Goal: Task Accomplishment & Management: Use online tool/utility

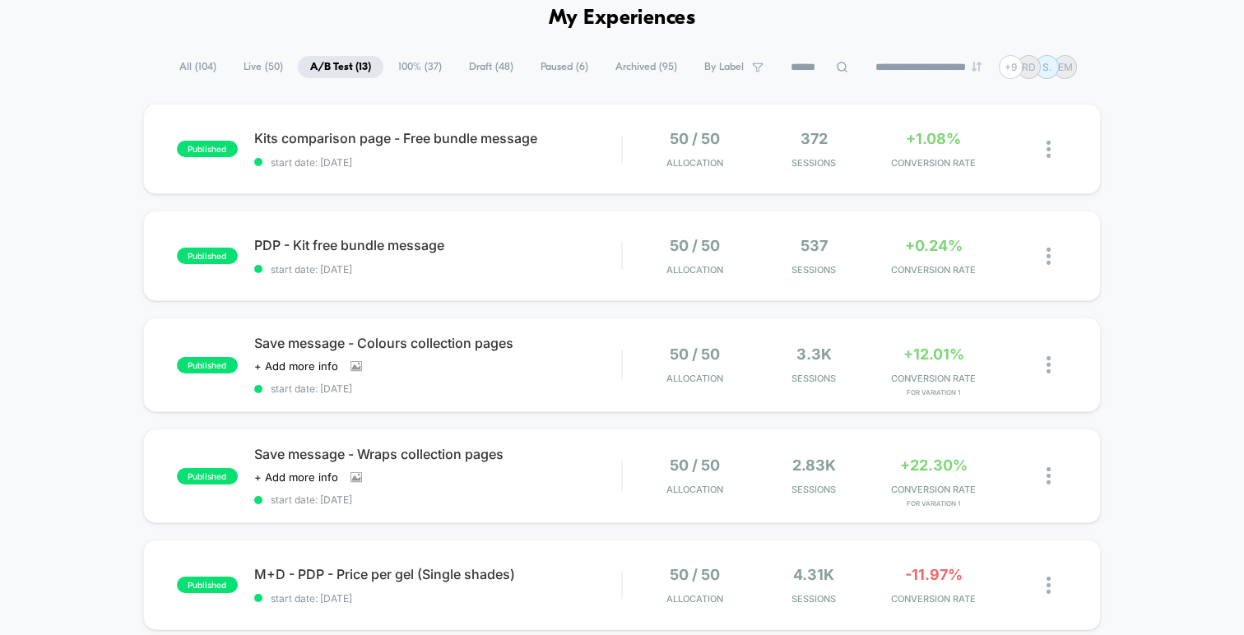
scroll to position [75, 0]
click at [467, 235] on div "published PDP - Kit free bundle message start date: [DATE] 50 / 50 Allocation 5…" at bounding box center [622, 256] width 958 height 91
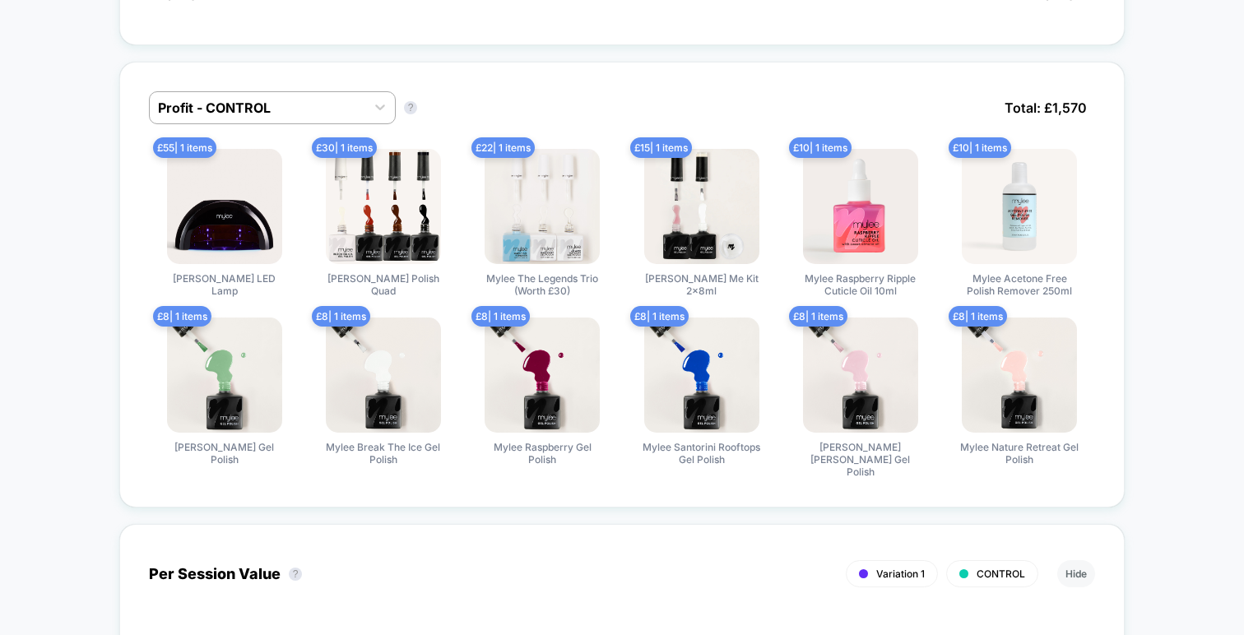
scroll to position [1013, 0]
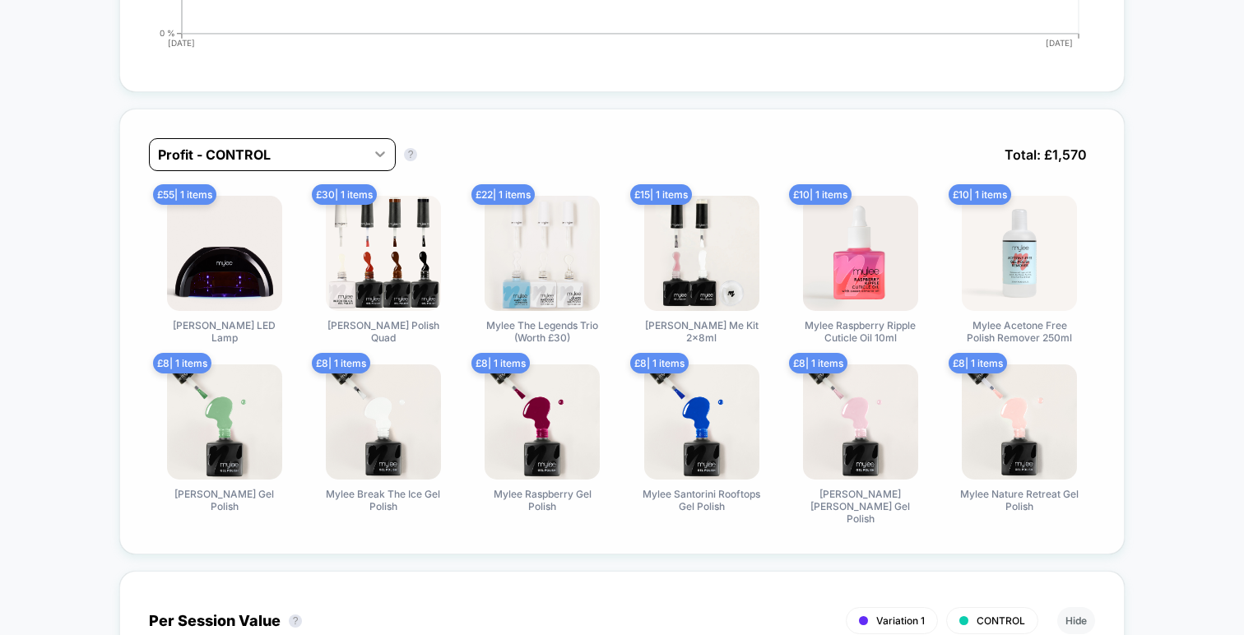
click at [368, 151] on div at bounding box center [380, 154] width 30 height 30
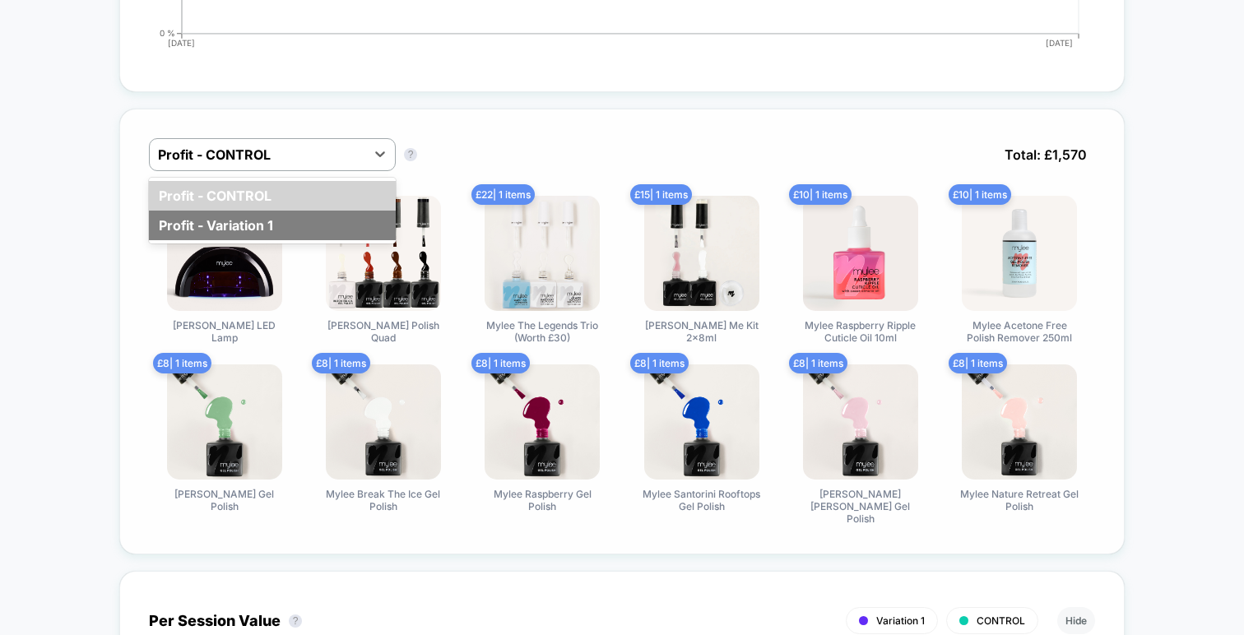
click at [290, 220] on div "Profit - Variation 1" at bounding box center [272, 226] width 247 height 30
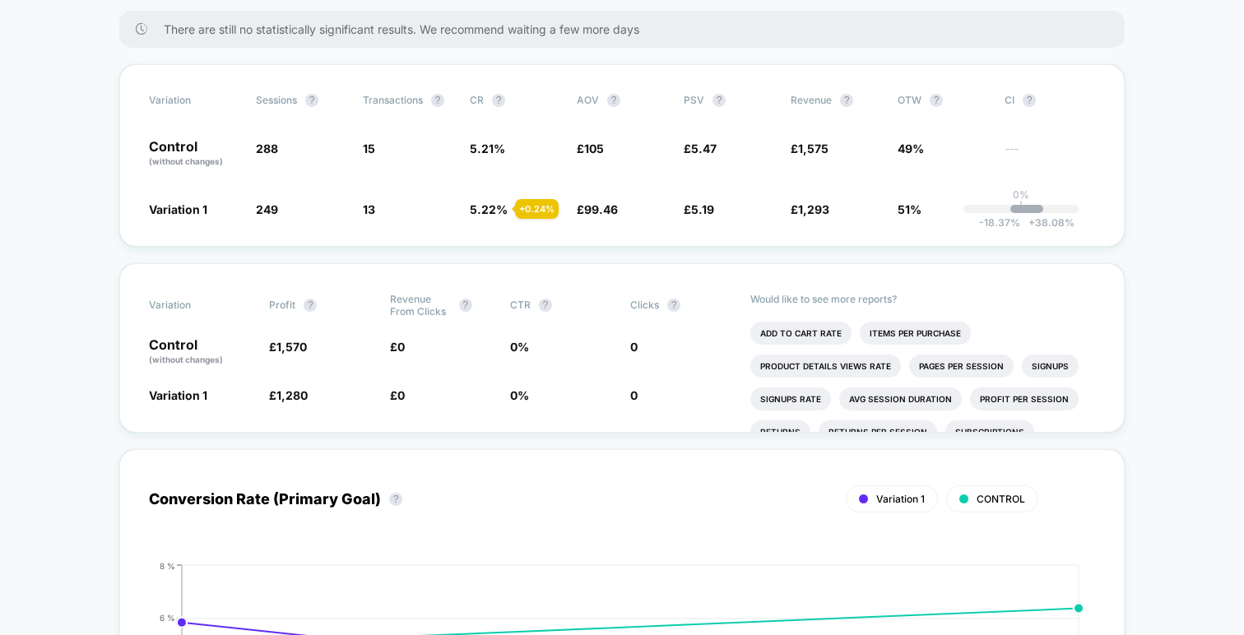
scroll to position [0, 0]
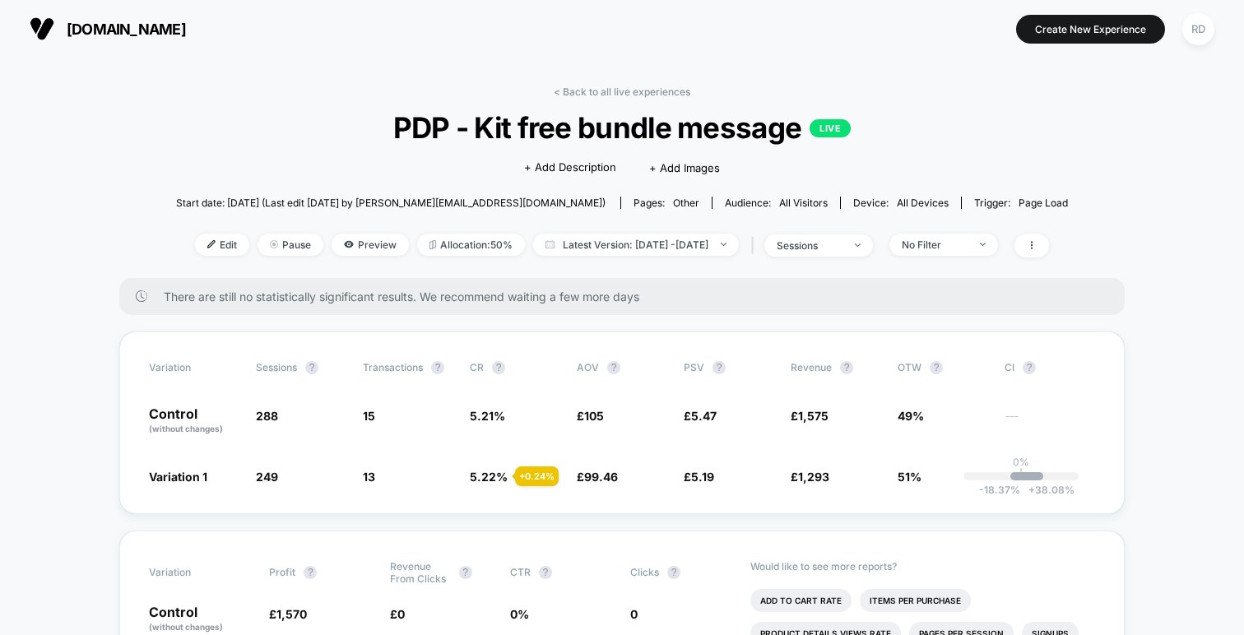
click at [593, 99] on div "< Back to all live experiences PDP - Kit free bundle message LIVE Click to edit…" at bounding box center [622, 182] width 892 height 193
click at [588, 93] on link "< Back to all live experiences" at bounding box center [622, 92] width 137 height 12
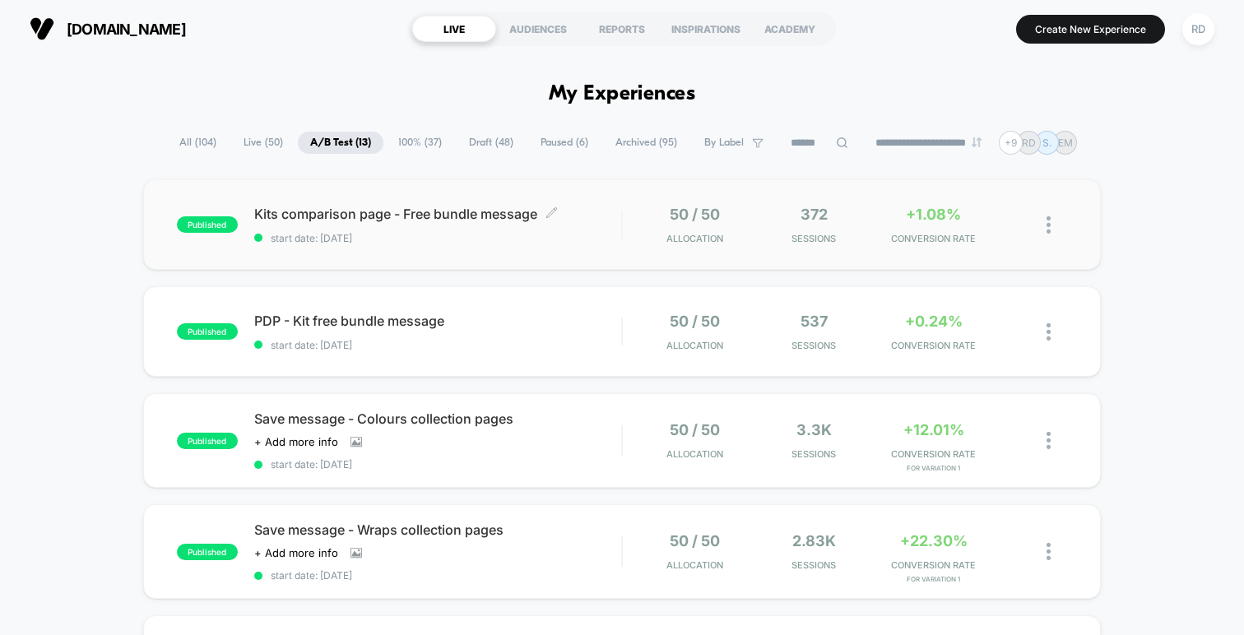
click at [414, 211] on span "Kits comparison page - Free bundle message Click to edit experience details" at bounding box center [437, 214] width 367 height 16
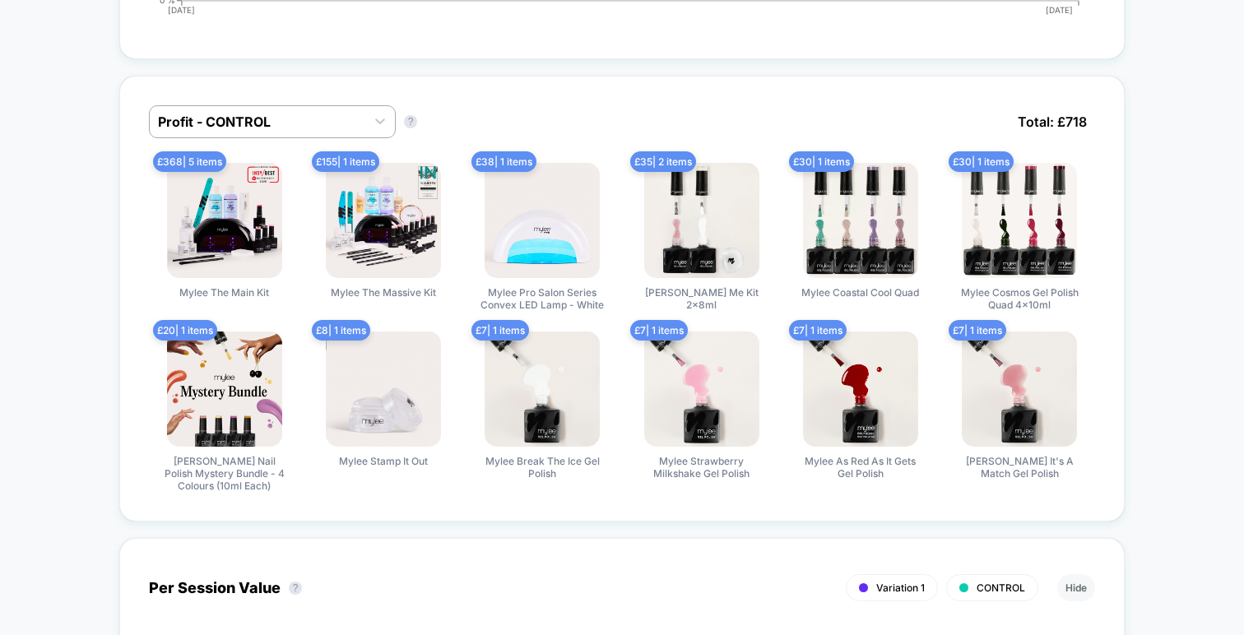
scroll to position [1150, 0]
